Goal: Transaction & Acquisition: Purchase product/service

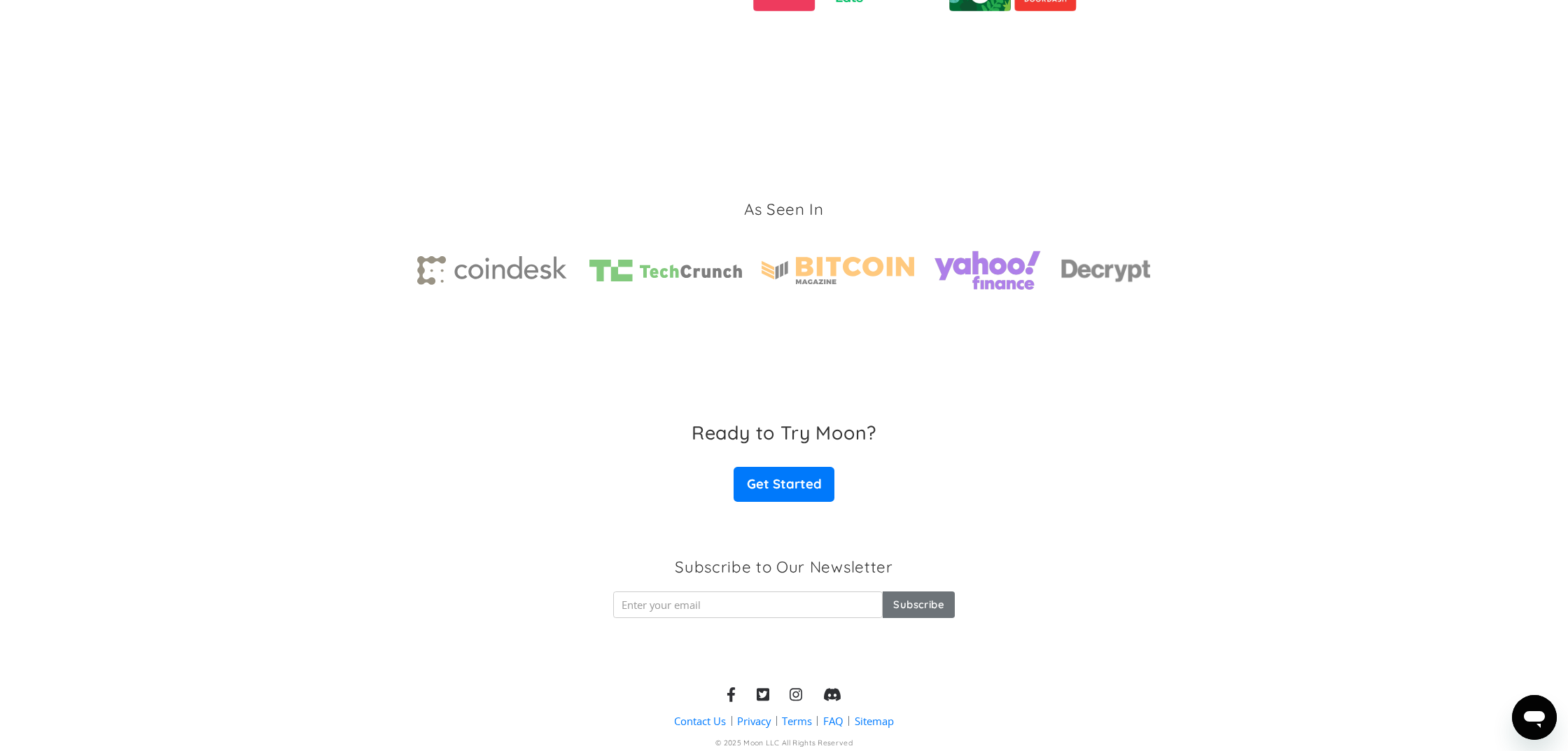
scroll to position [1990, 0]
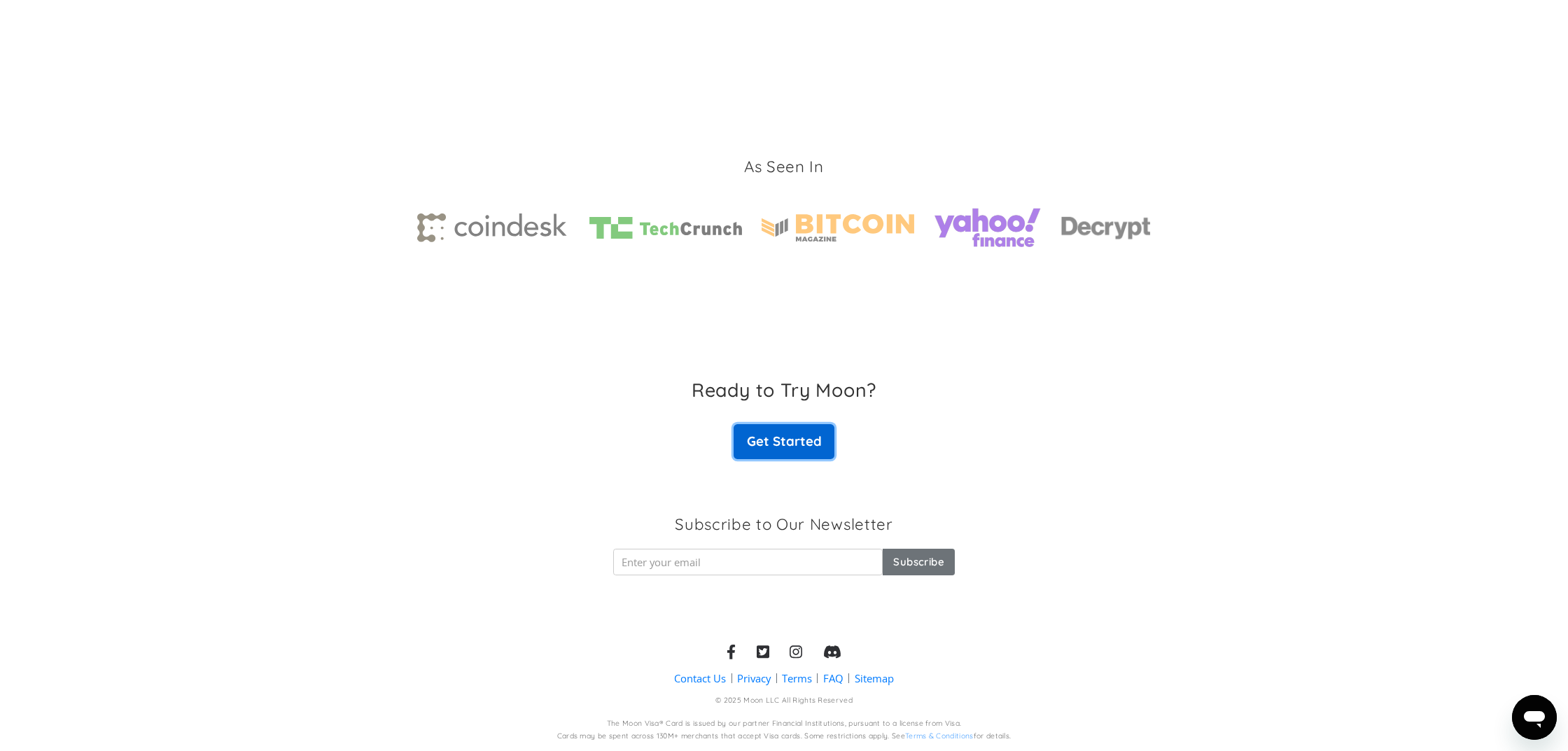
click at [815, 436] on link "Get Started" at bounding box center [784, 442] width 101 height 35
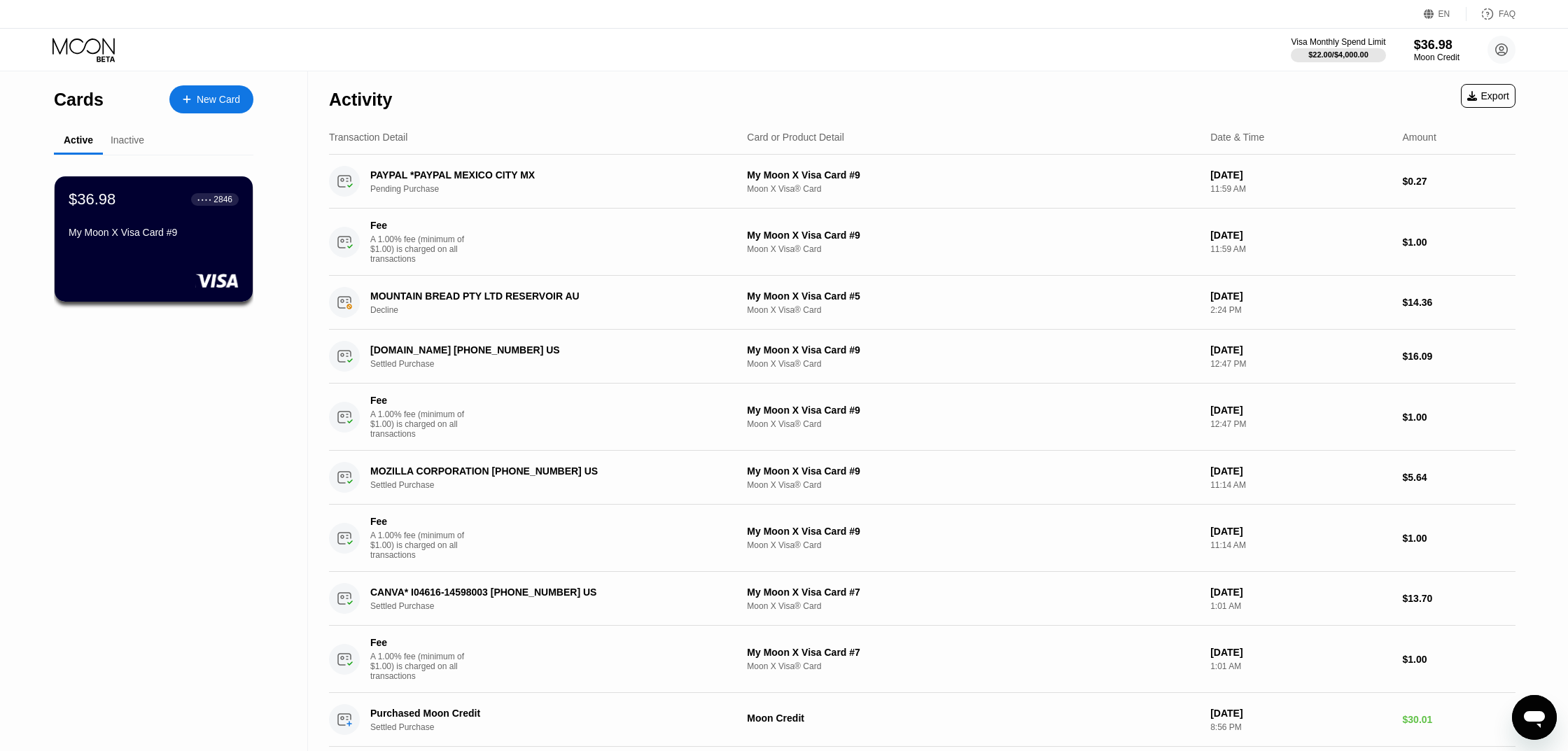
click at [216, 94] on div "New Card" at bounding box center [218, 99] width 43 height 12
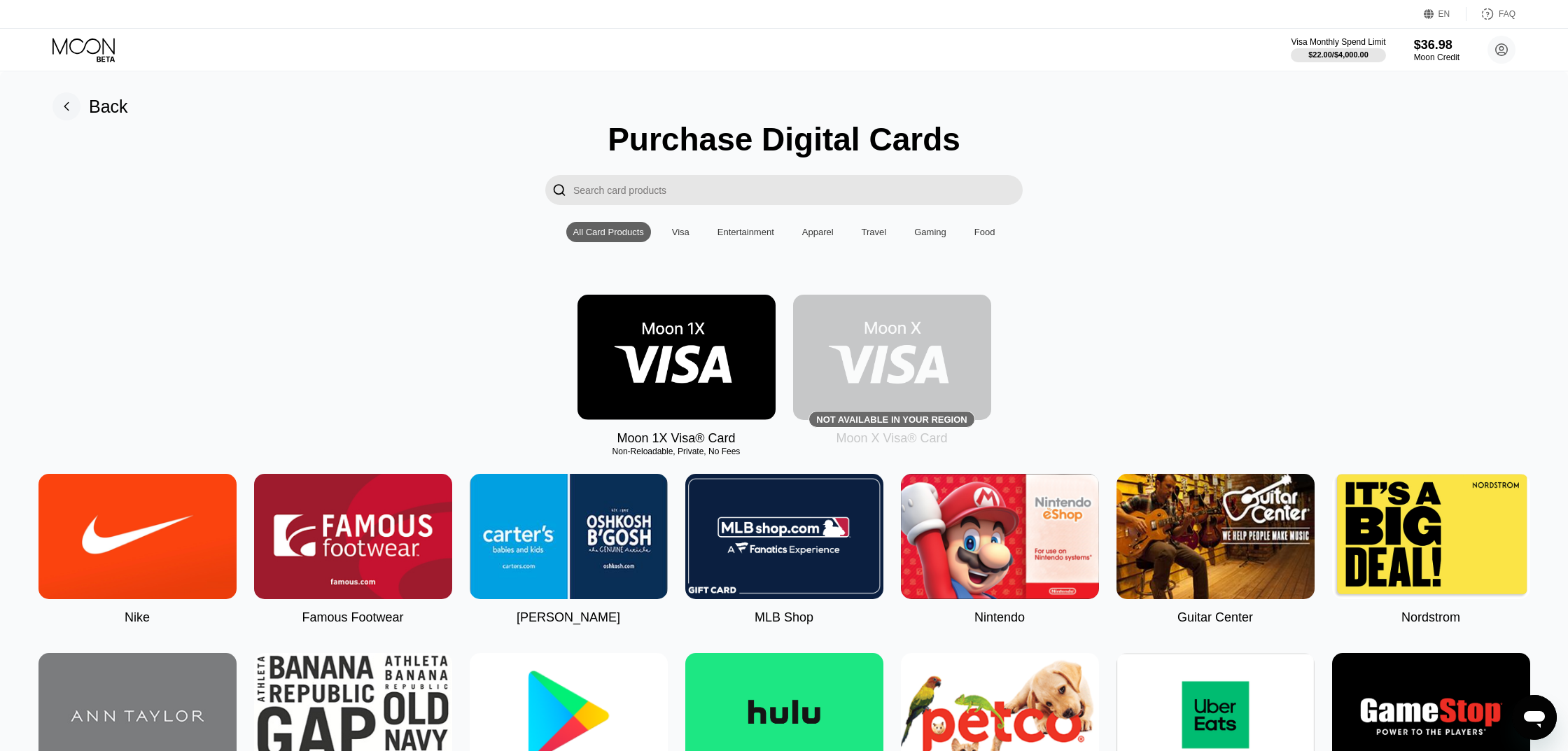
click at [681, 230] on div "Visa" at bounding box center [681, 232] width 17 height 11
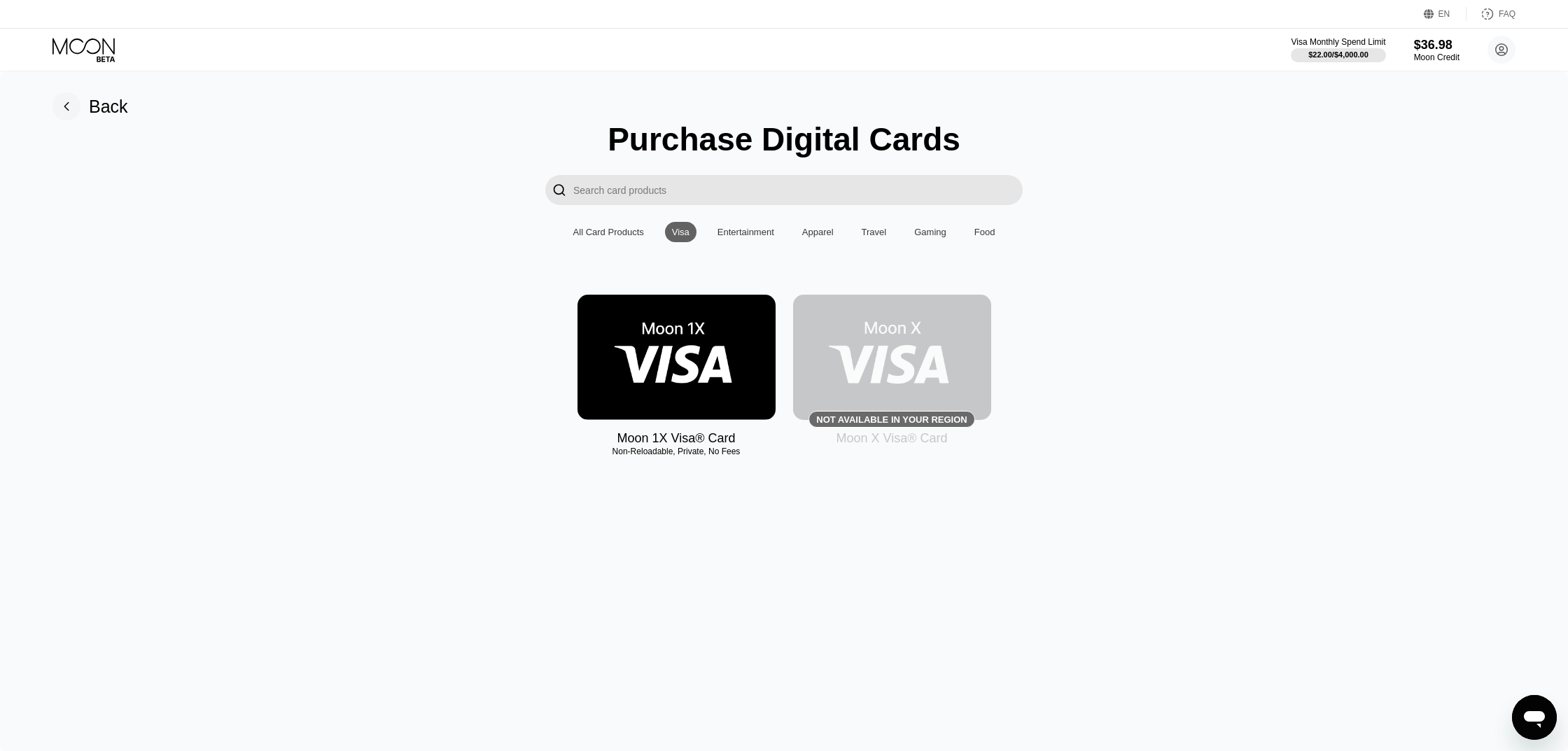
click at [757, 227] on div "Entertainment" at bounding box center [746, 232] width 57 height 11
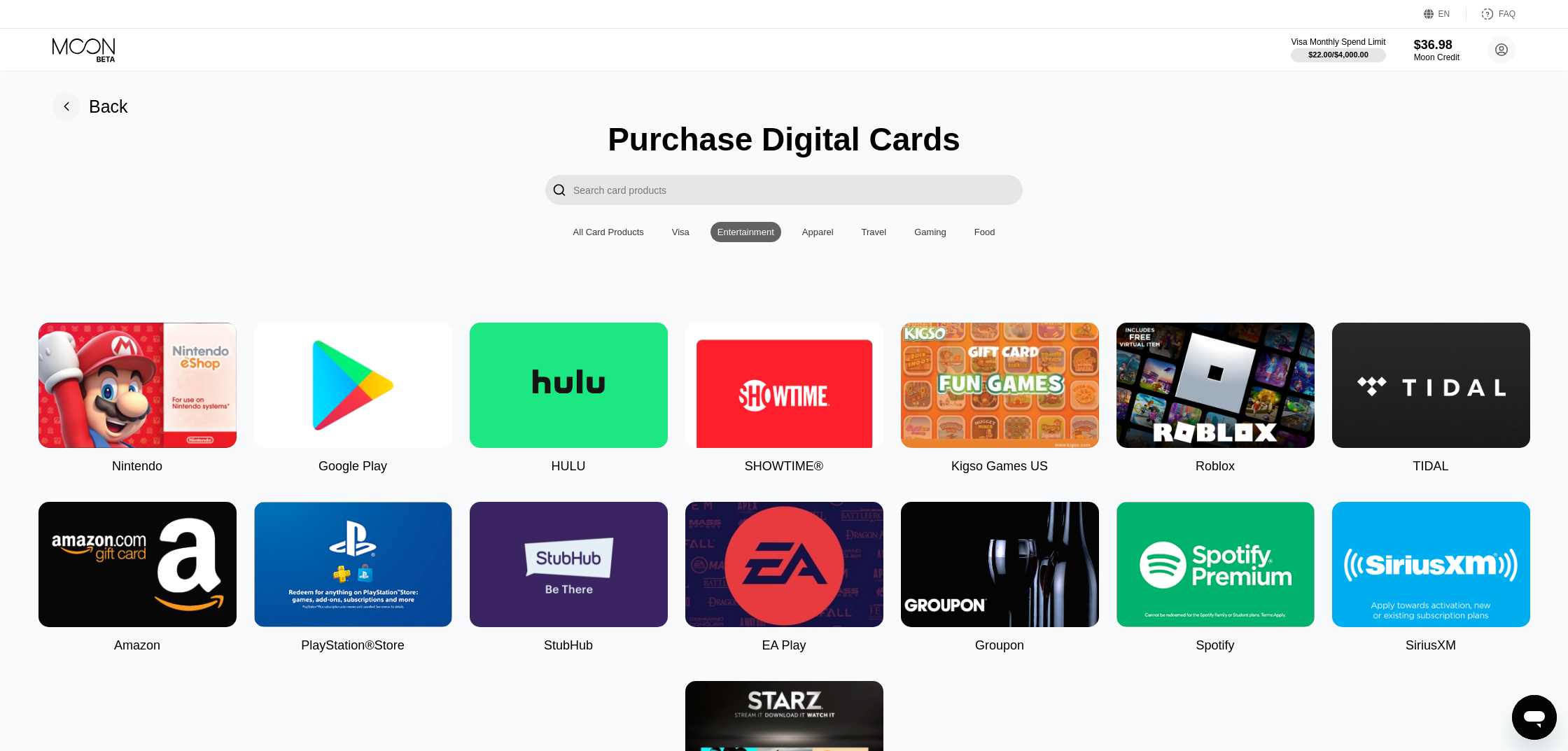
drag, startPoint x: 820, startPoint y: 231, endPoint x: 931, endPoint y: 222, distance: 111.4
click at [820, 231] on div "Apparel" at bounding box center [818, 232] width 32 height 11
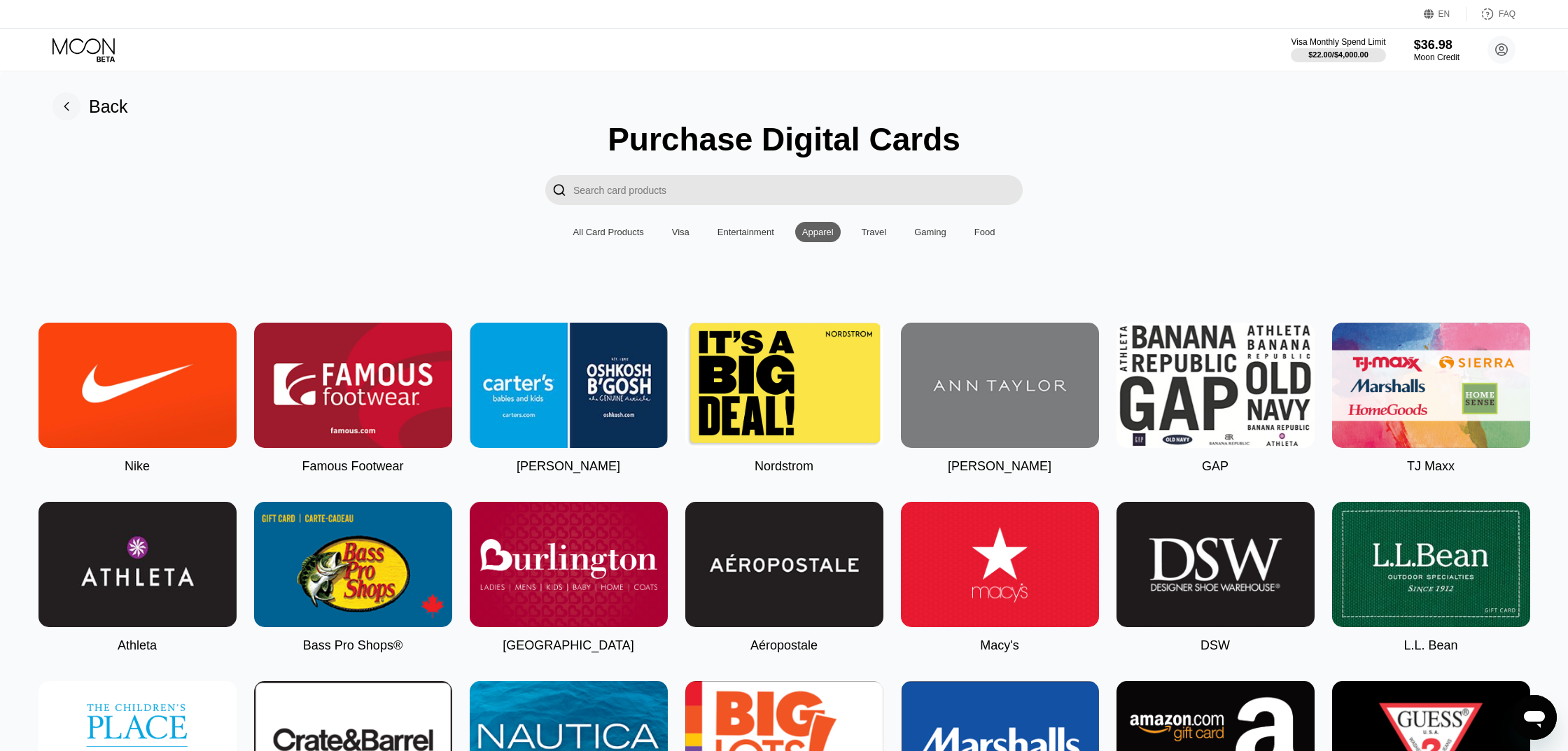
drag, startPoint x: 592, startPoint y: 230, endPoint x: 604, endPoint y: 224, distance: 13.4
click at [592, 229] on div "All Card Products" at bounding box center [608, 232] width 70 height 11
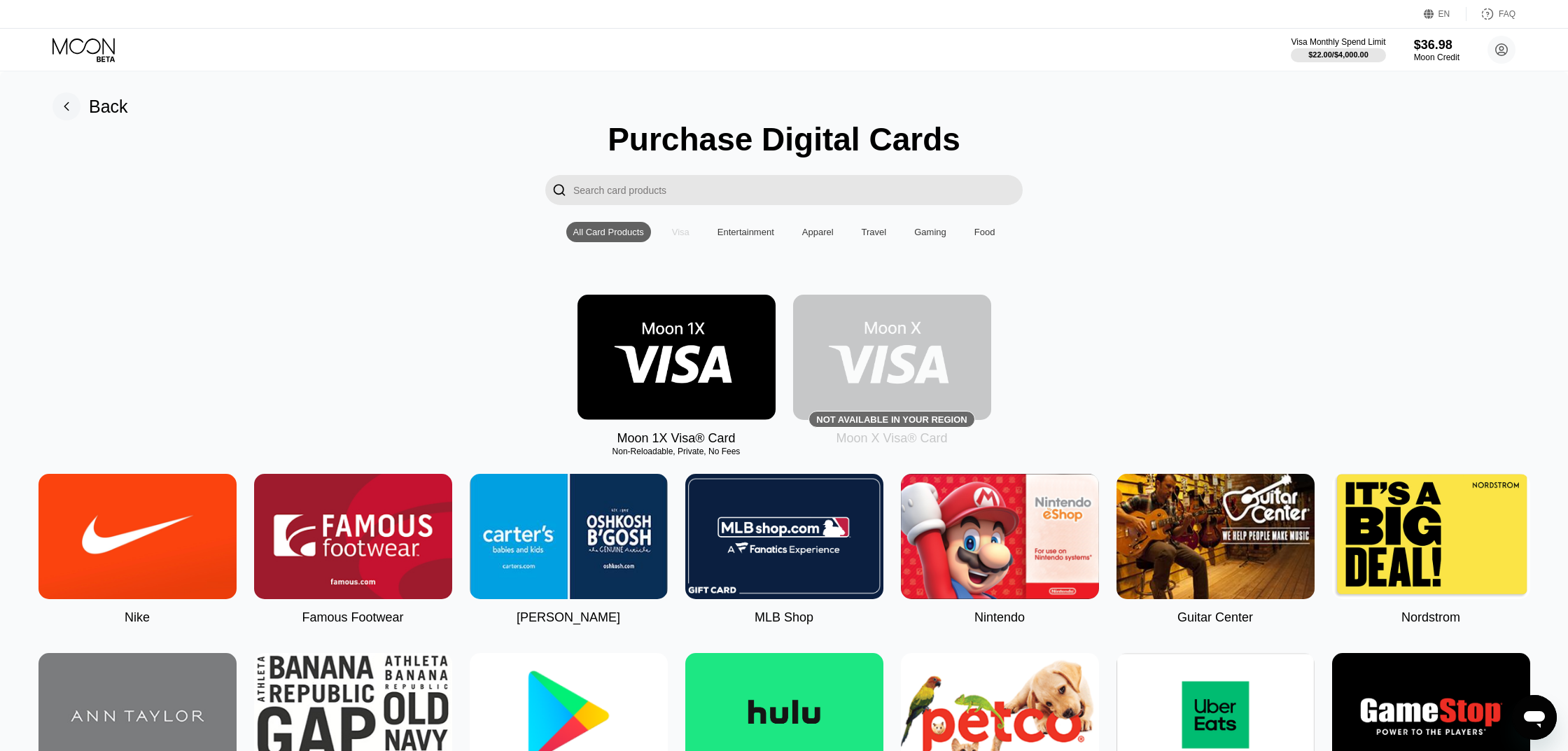
click at [687, 230] on div "Visa" at bounding box center [681, 232] width 17 height 11
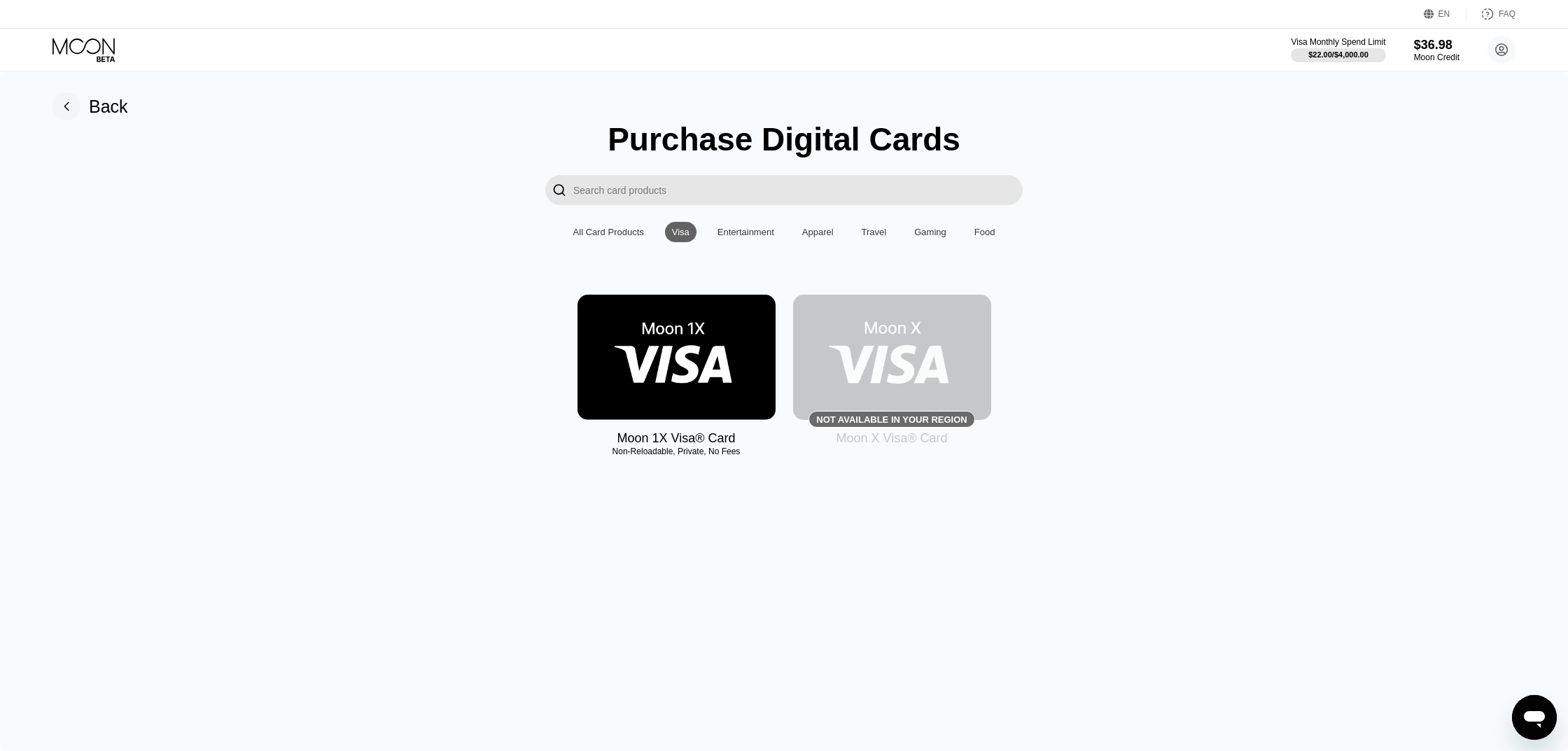
click at [747, 230] on div "Entertainment" at bounding box center [746, 232] width 57 height 11
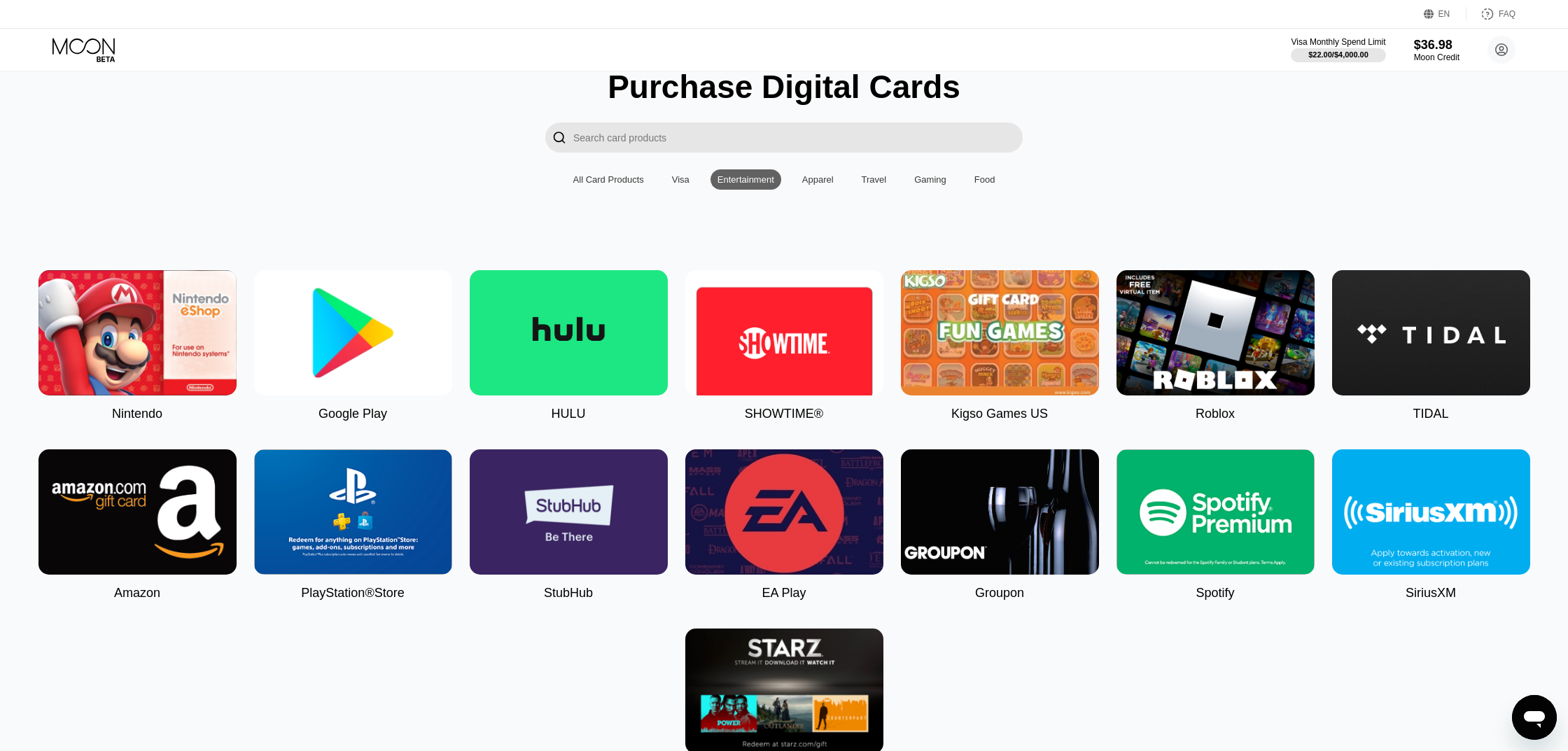
scroll to position [109, 0]
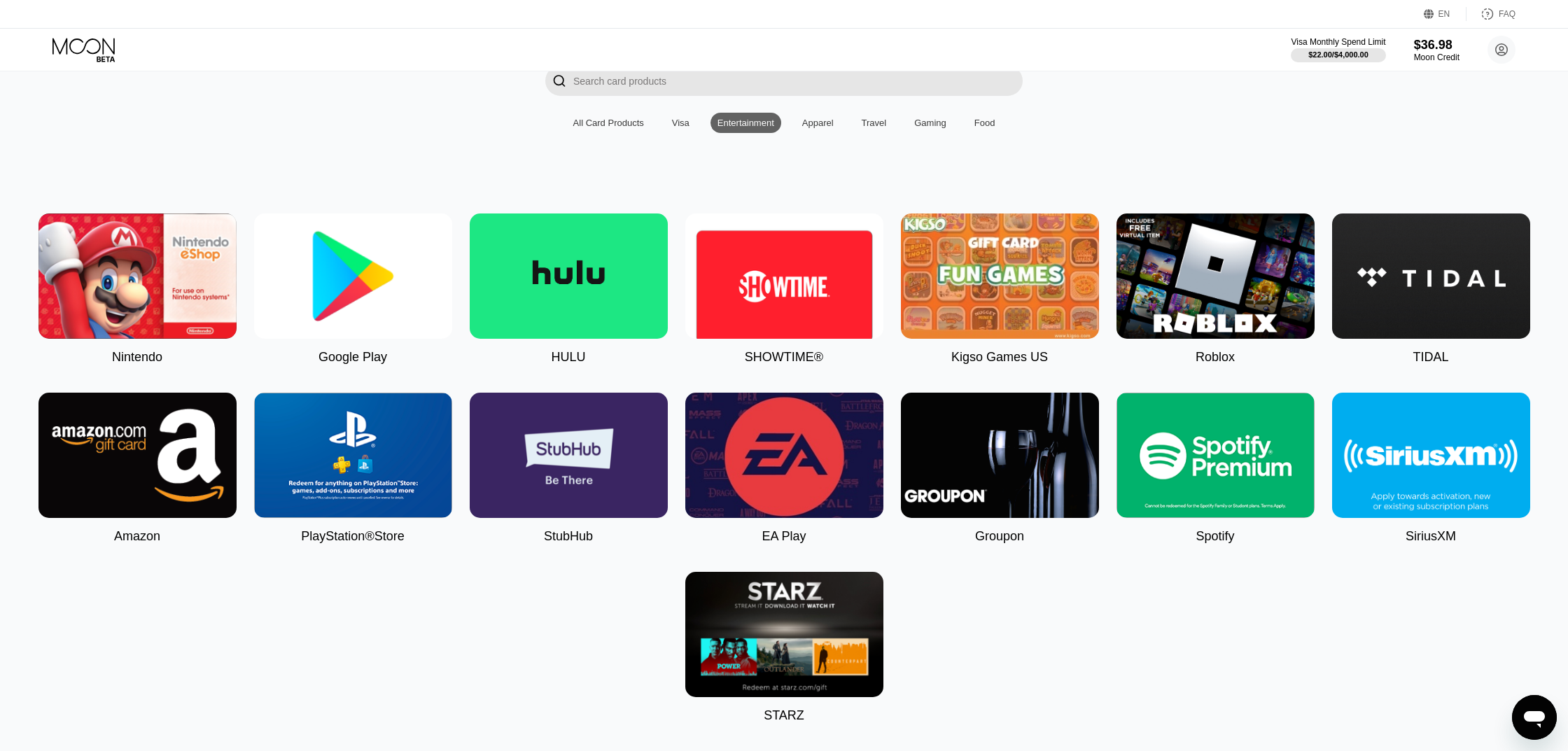
click at [937, 124] on div "Gaming" at bounding box center [930, 122] width 32 height 11
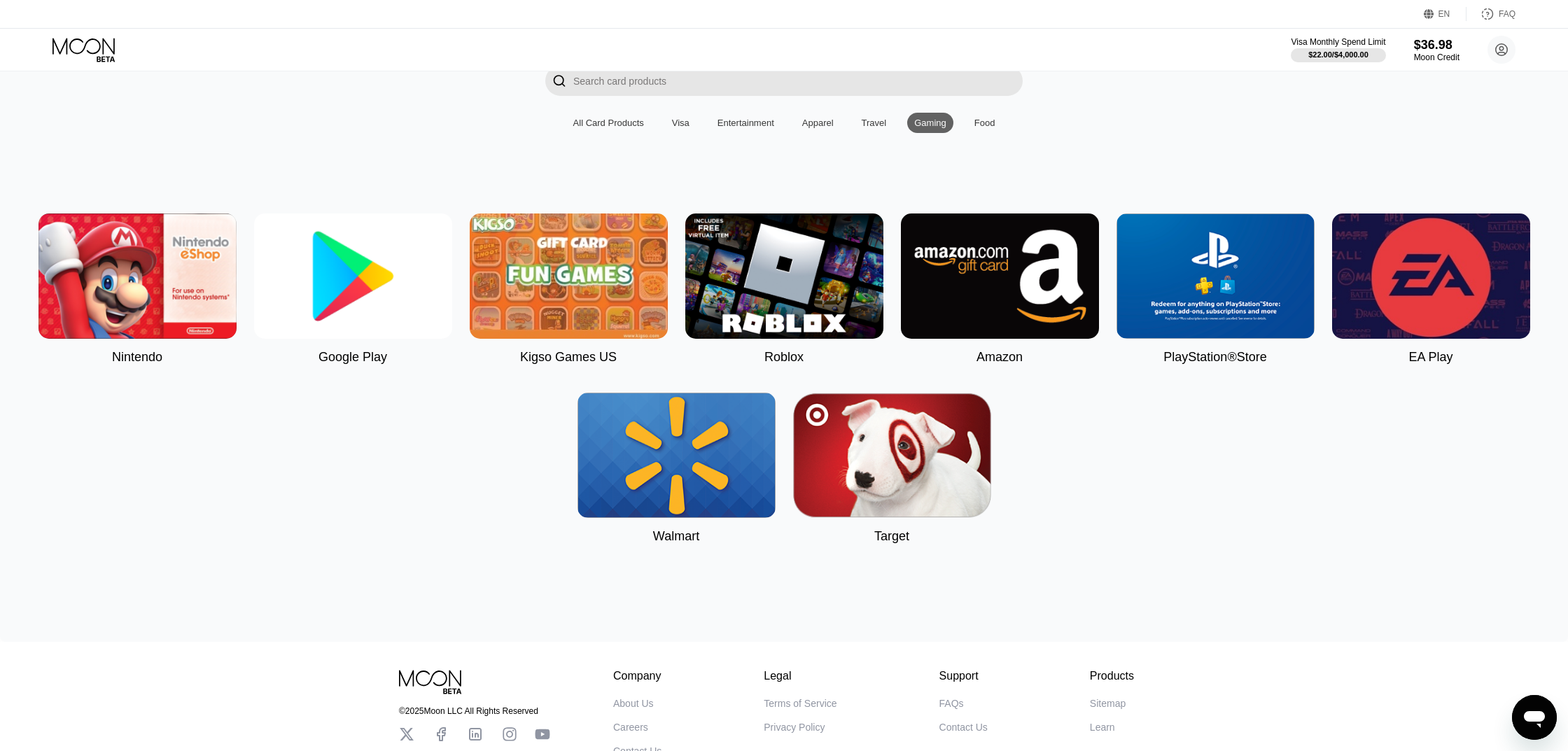
click at [618, 127] on div "All Card Products" at bounding box center [608, 122] width 85 height 20
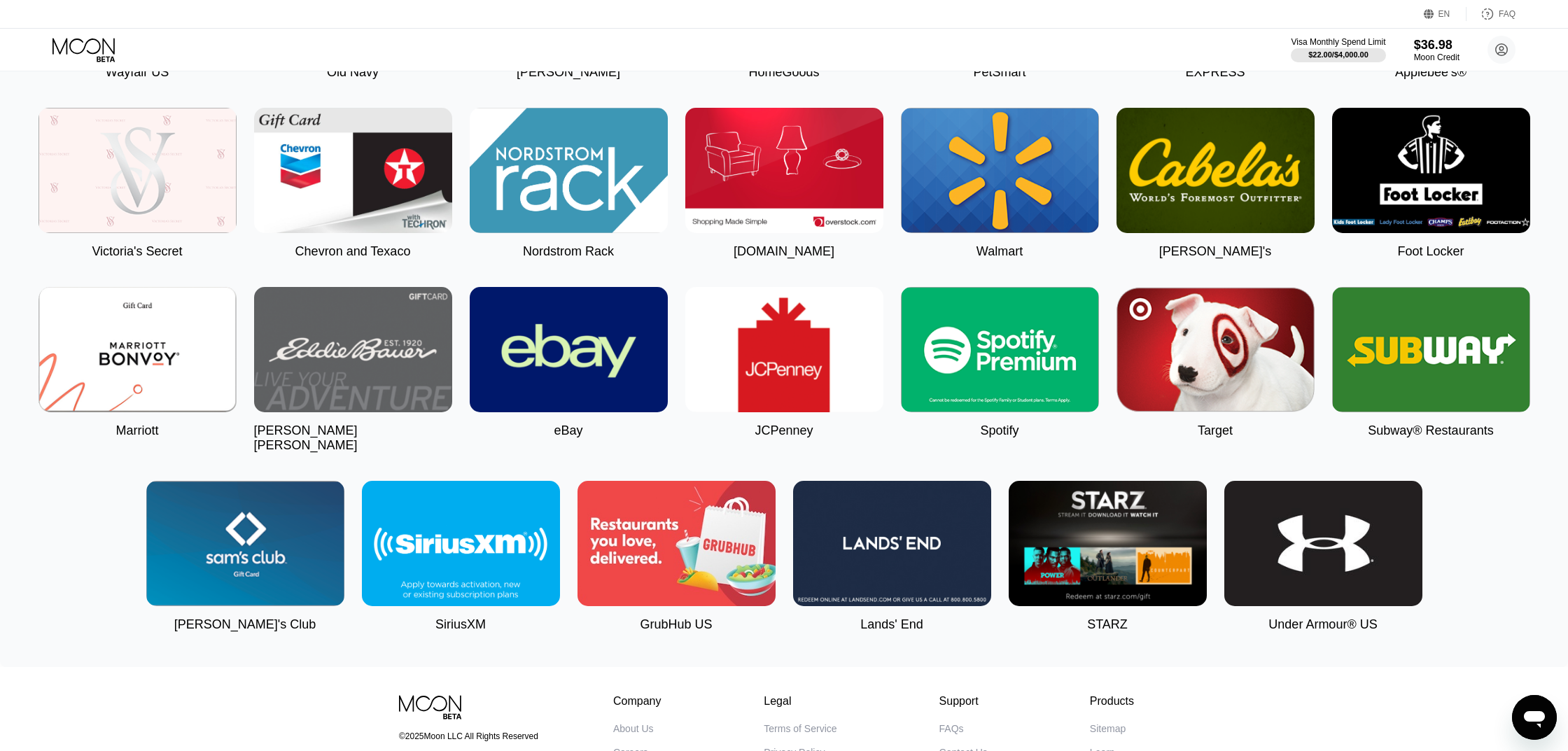
scroll to position [2450, 0]
